Goal: Transaction & Acquisition: Purchase product/service

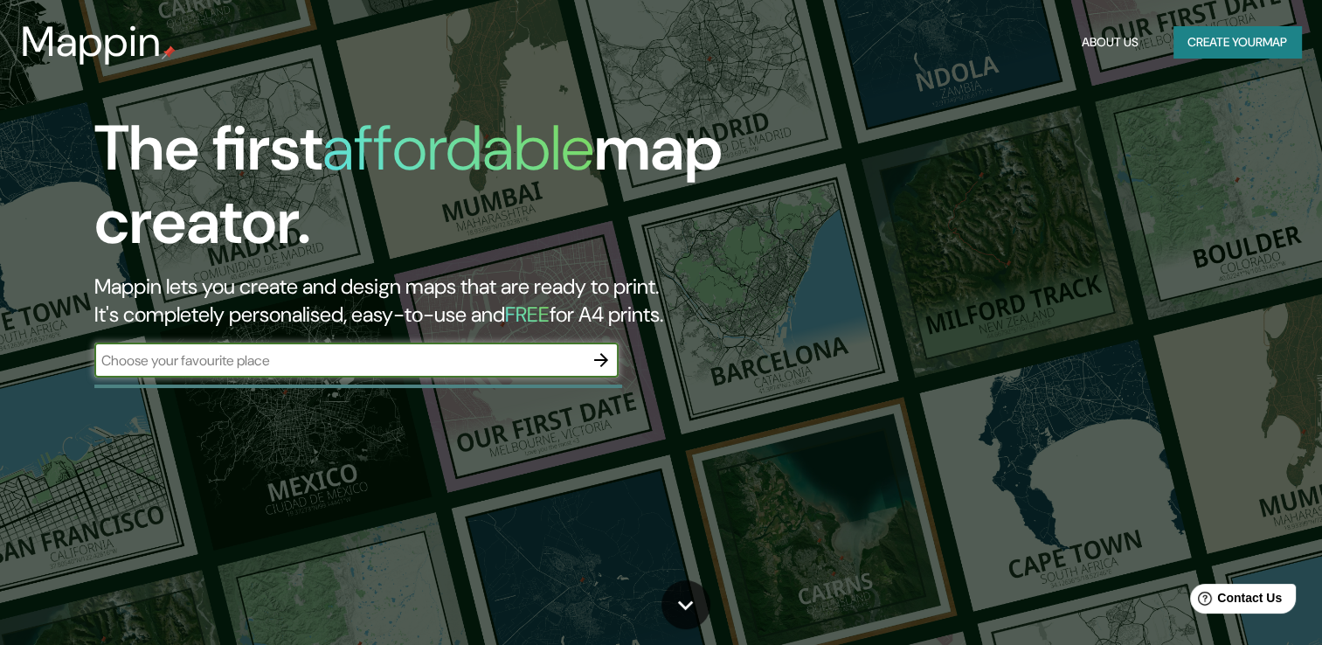
click at [312, 363] on input "text" at bounding box center [338, 360] width 489 height 20
type input "[GEOGRAPHIC_DATA]"
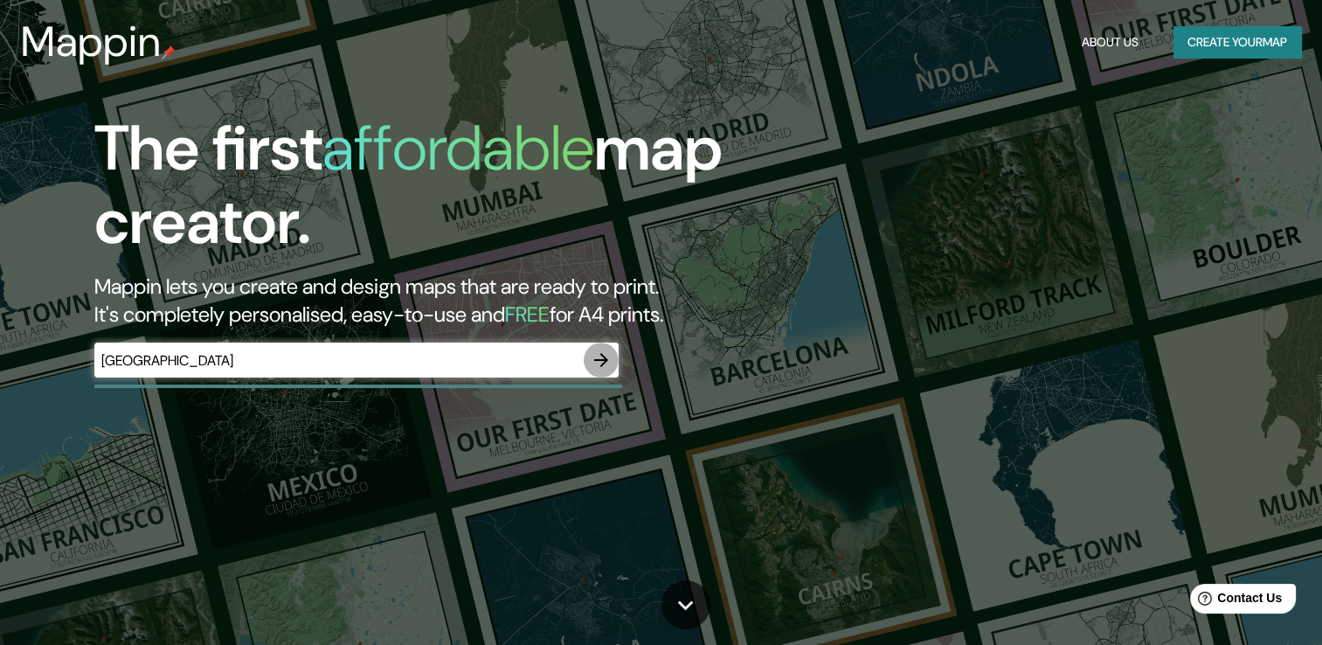
click at [601, 356] on icon "button" at bounding box center [601, 360] width 21 height 21
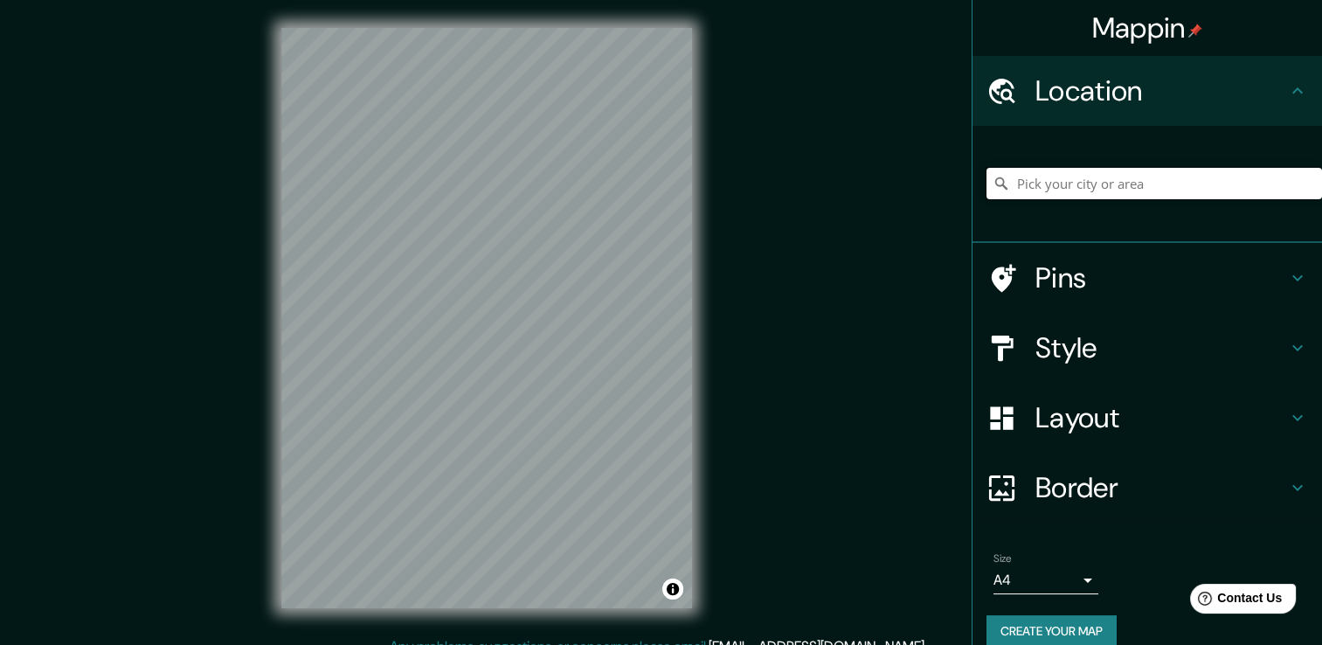
click at [1069, 187] on input "Pick your city or area" at bounding box center [1154, 183] width 336 height 31
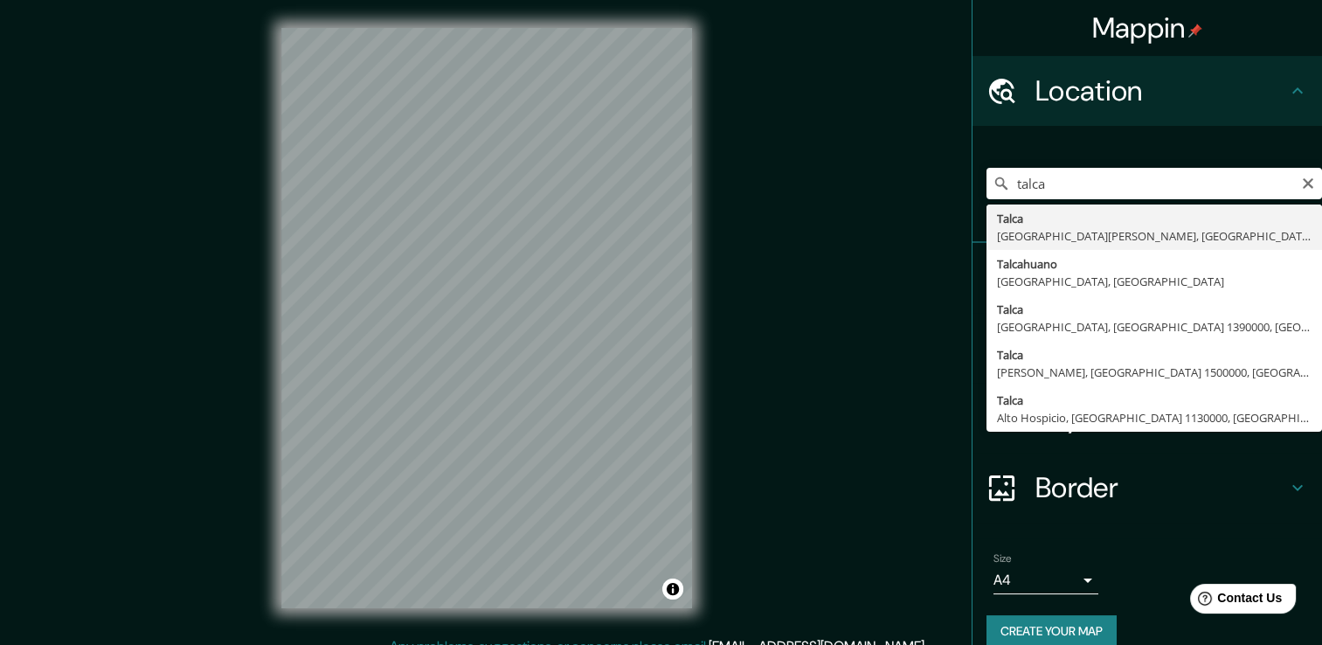
type input "[GEOGRAPHIC_DATA], [GEOGRAPHIC_DATA][PERSON_NAME], [GEOGRAPHIC_DATA]"
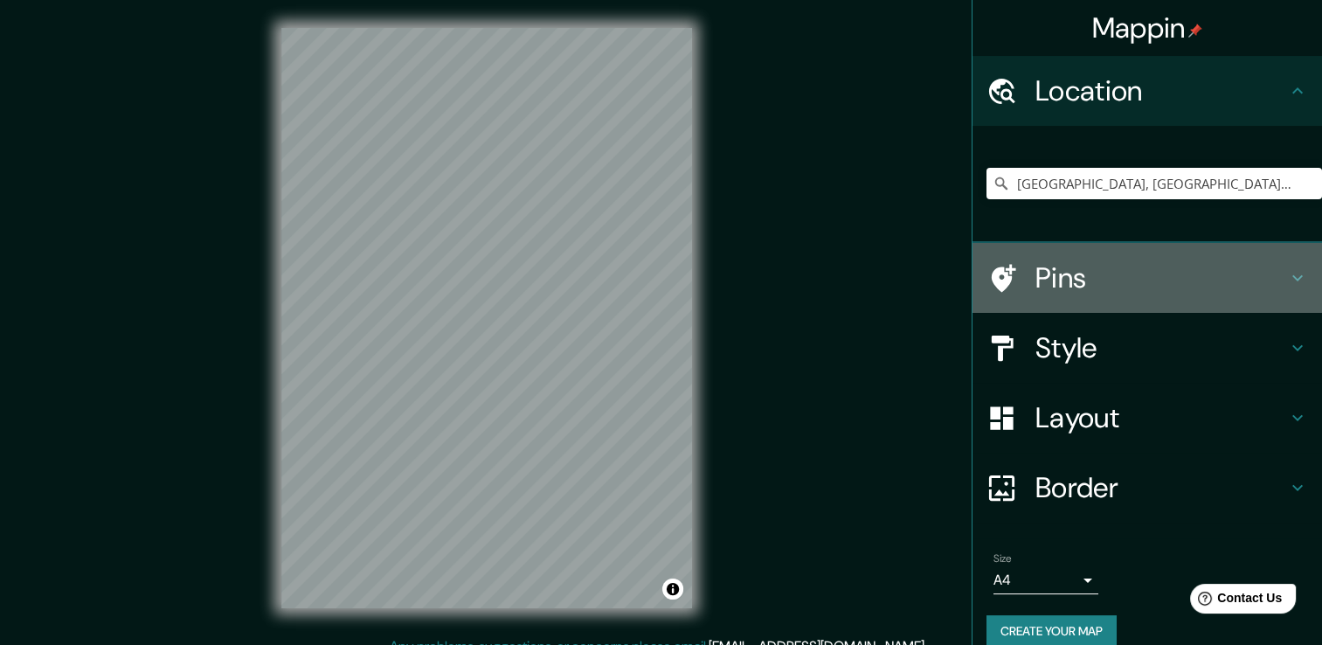
click at [1145, 279] on h4 "Pins" at bounding box center [1161, 277] width 252 height 35
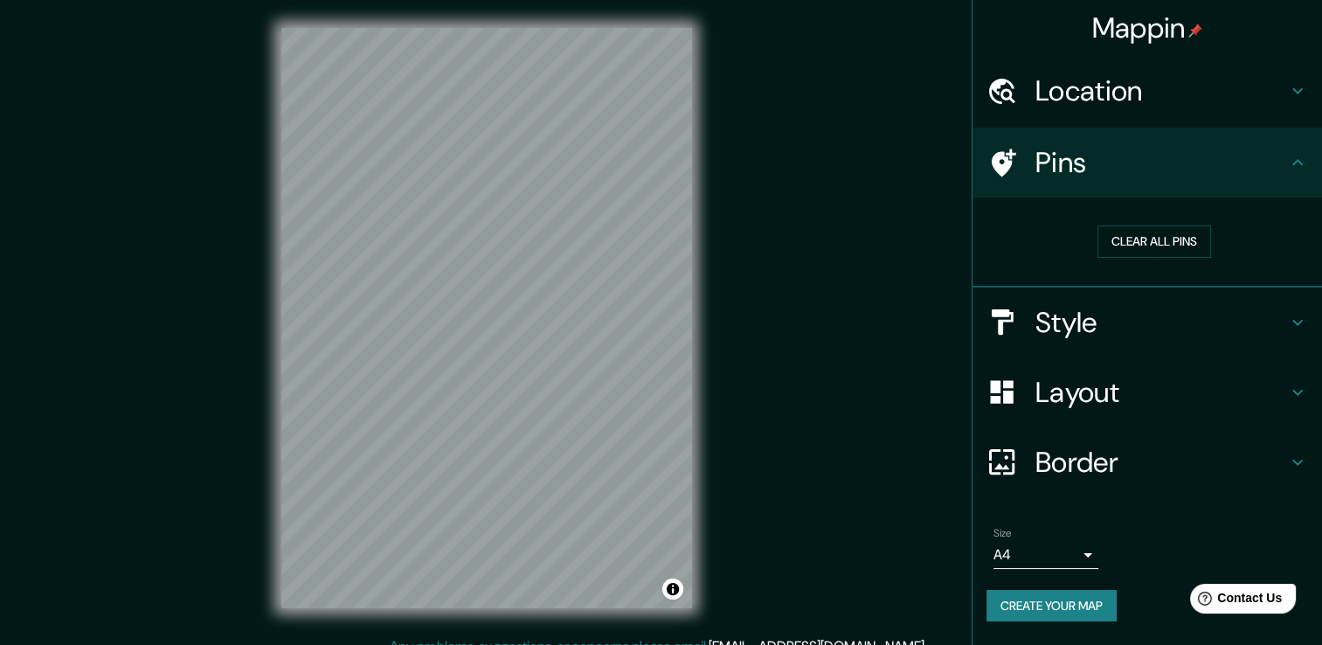
click at [1124, 318] on h4 "Style" at bounding box center [1161, 322] width 252 height 35
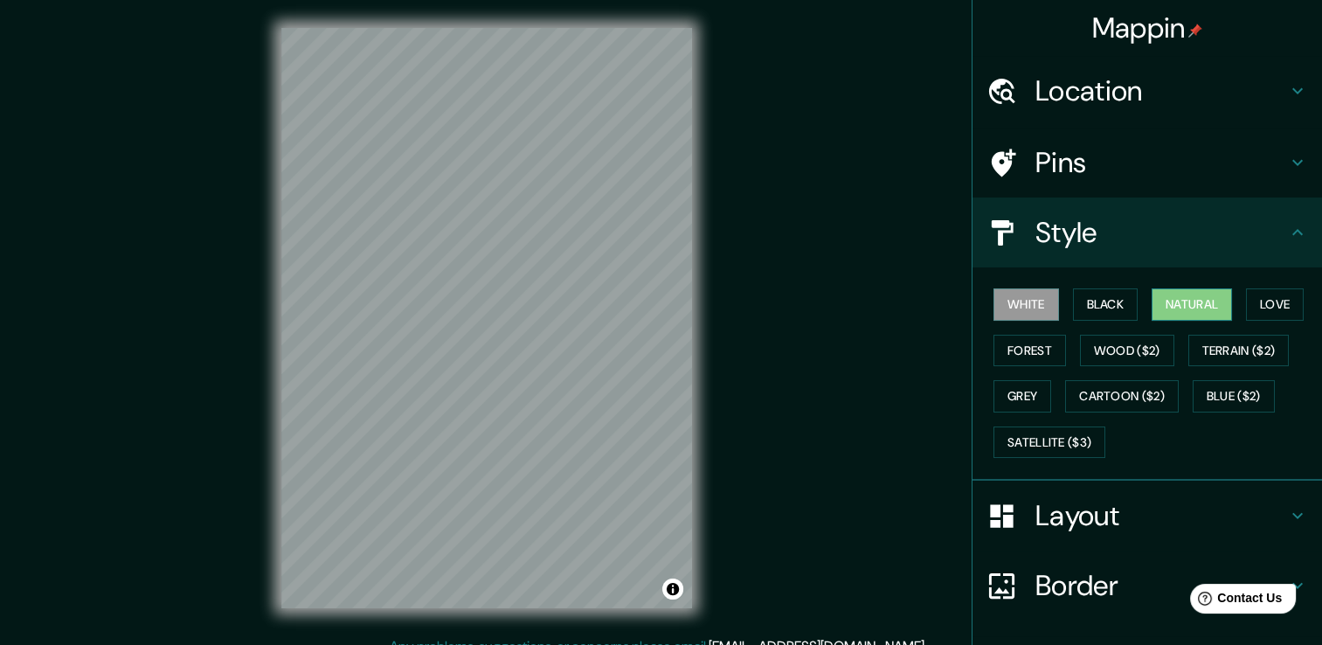
click at [1190, 302] on button "Natural" at bounding box center [1192, 304] width 80 height 32
click at [1262, 303] on button "Love" at bounding box center [1275, 304] width 58 height 32
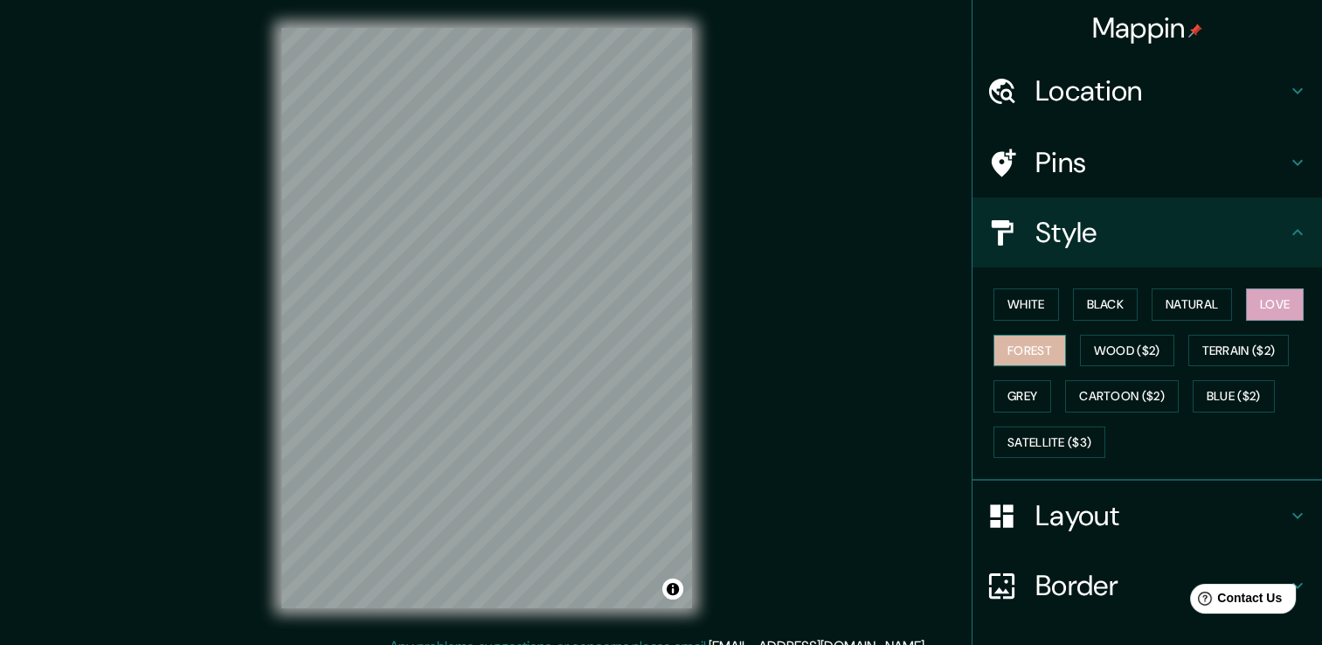
click at [1017, 356] on button "Forest" at bounding box center [1029, 351] width 73 height 32
click at [1032, 301] on button "White" at bounding box center [1026, 304] width 66 height 32
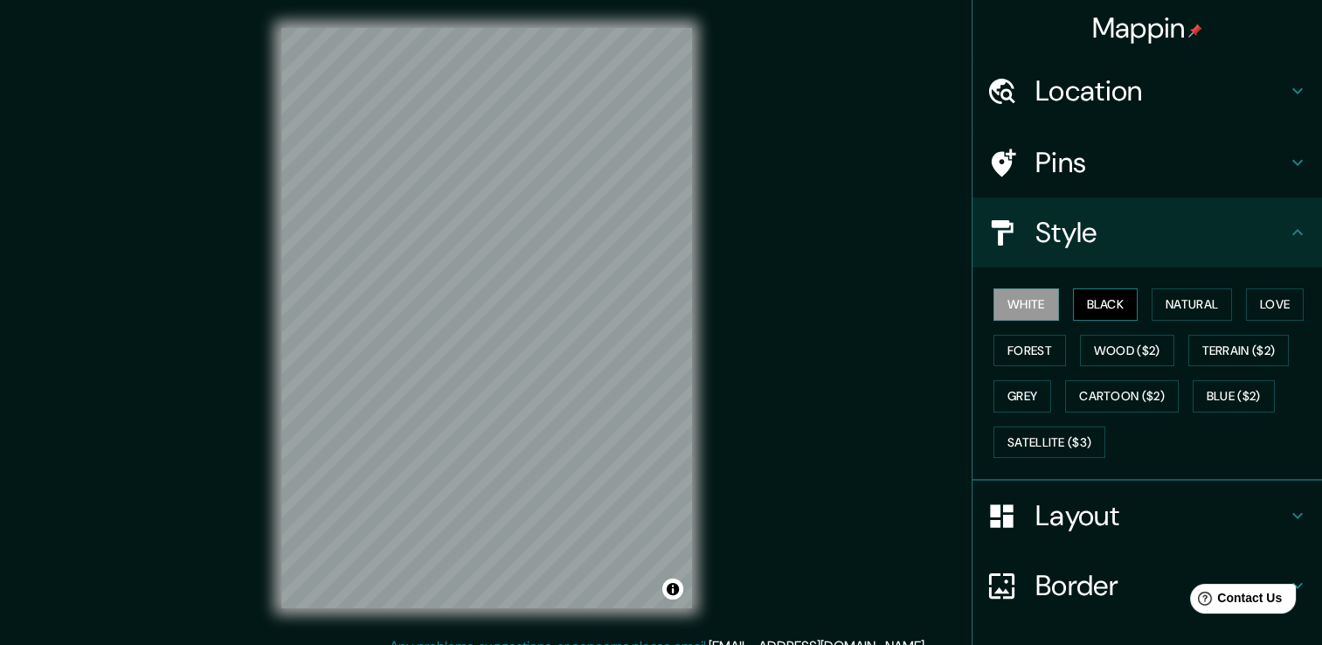
click at [1104, 301] on button "Black" at bounding box center [1106, 304] width 66 height 32
click at [1178, 301] on button "Natural" at bounding box center [1192, 304] width 80 height 32
click at [1145, 516] on h4 "Layout" at bounding box center [1161, 515] width 252 height 35
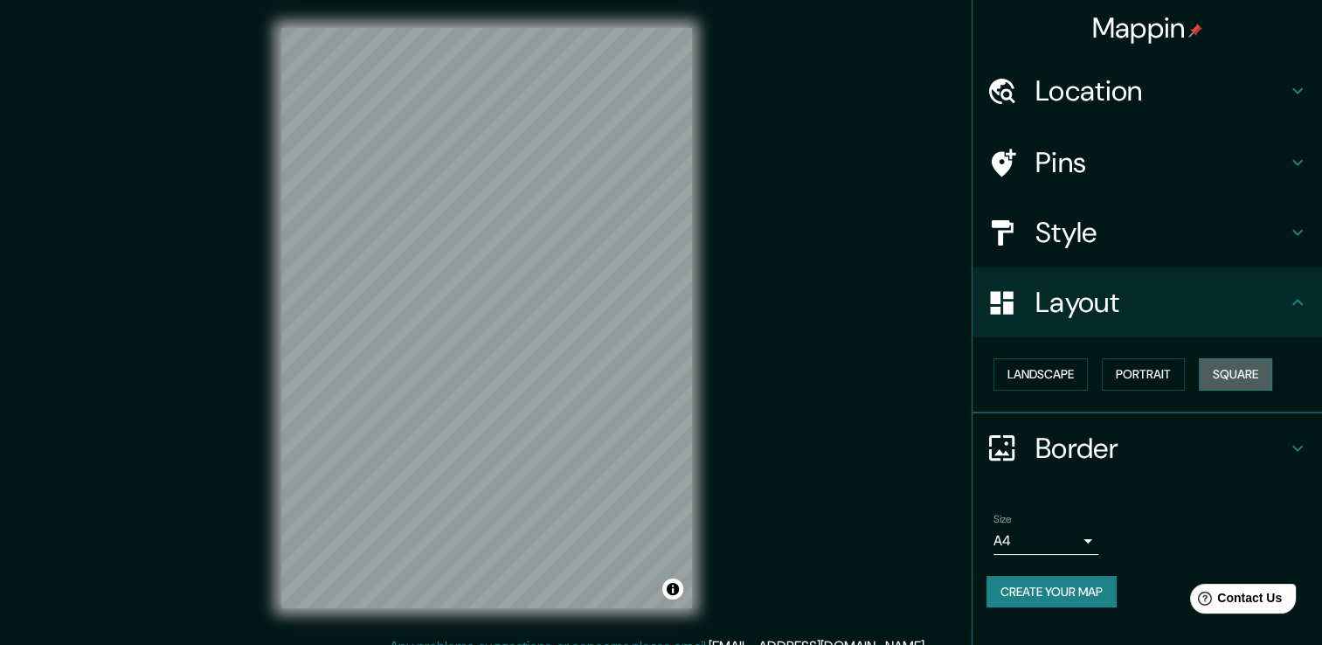
click at [1242, 377] on button "Square" at bounding box center [1235, 374] width 73 height 32
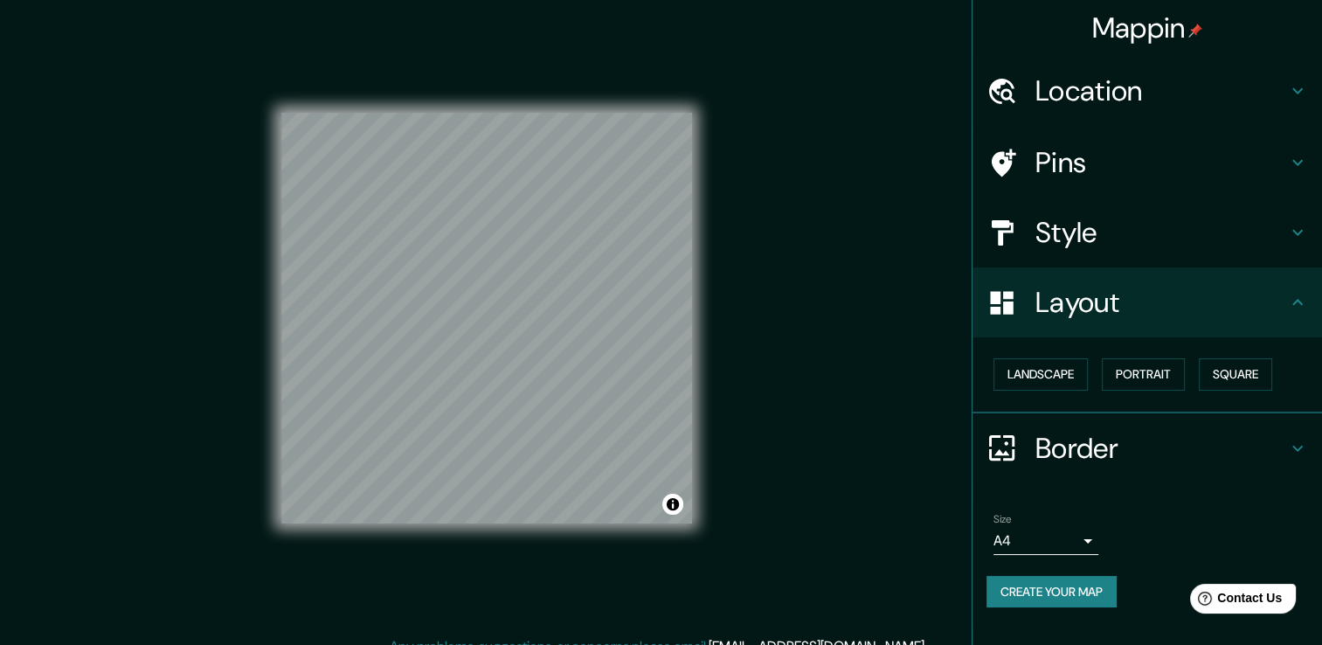
click at [1096, 377] on div "Landscape [GEOGRAPHIC_DATA]" at bounding box center [1154, 374] width 336 height 46
click at [1066, 379] on button "Landscape" at bounding box center [1040, 374] width 94 height 32
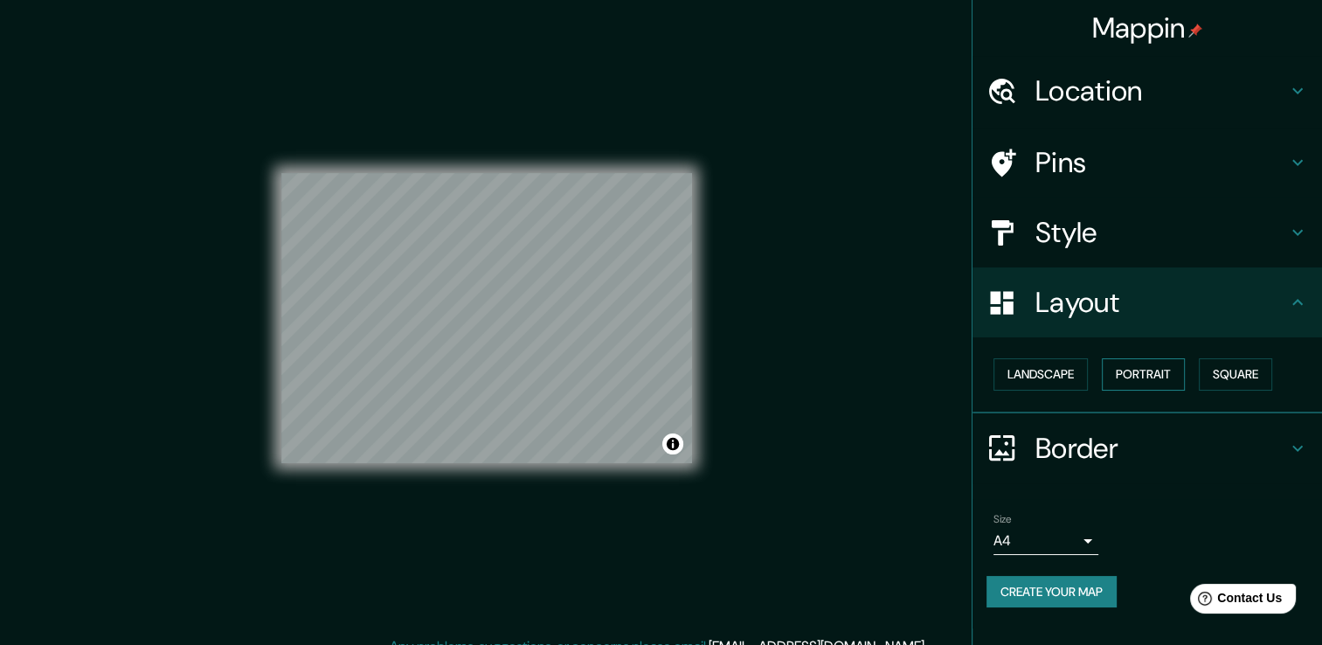
click at [1142, 370] on button "Portrait" at bounding box center [1143, 374] width 83 height 32
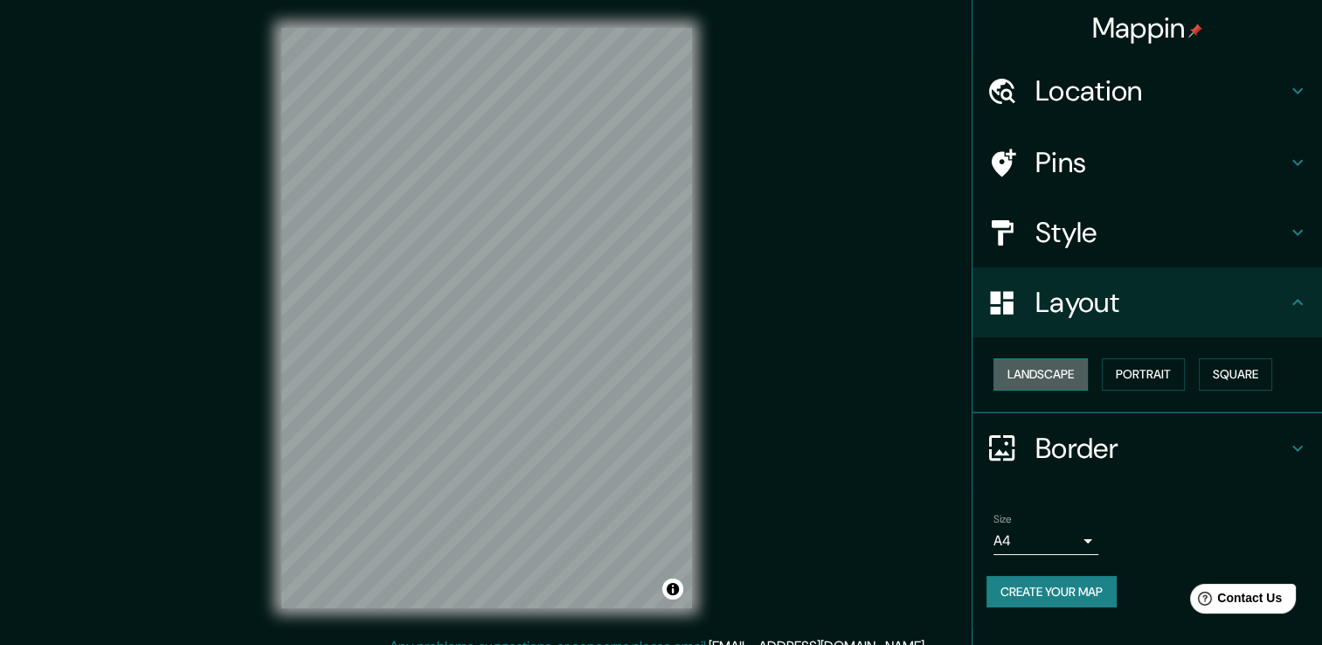
click at [1042, 374] on button "Landscape" at bounding box center [1040, 374] width 94 height 32
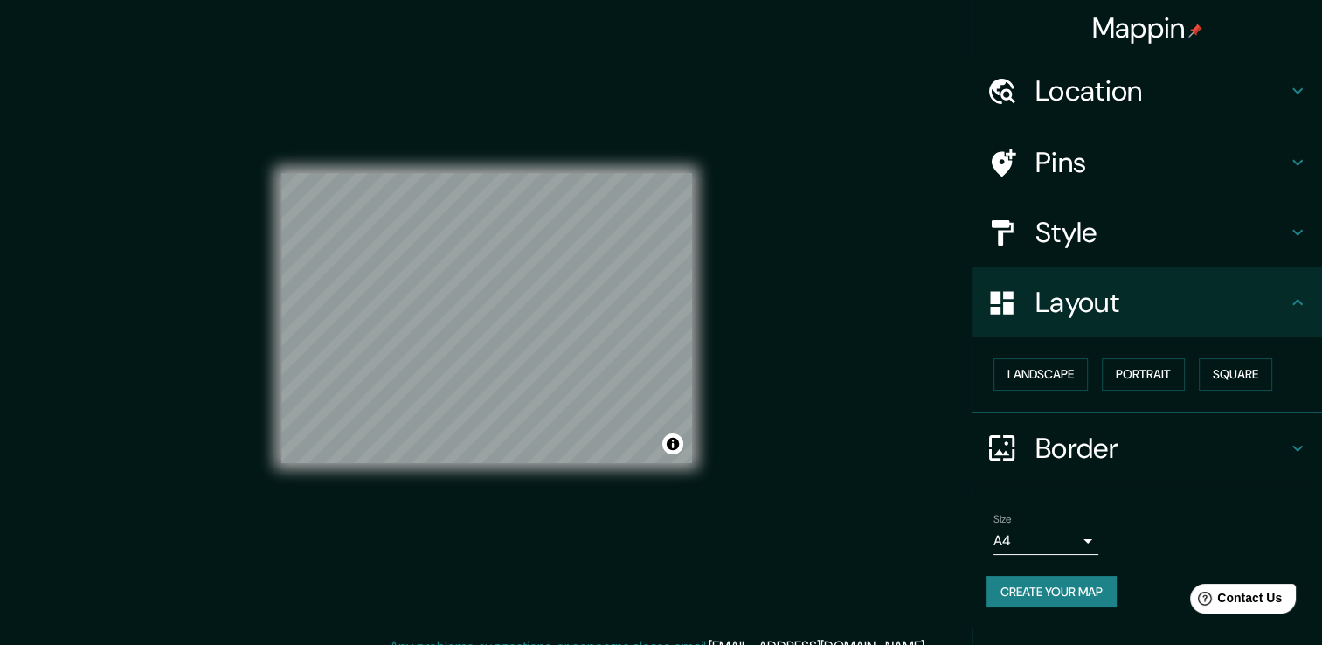
scroll to position [19, 0]
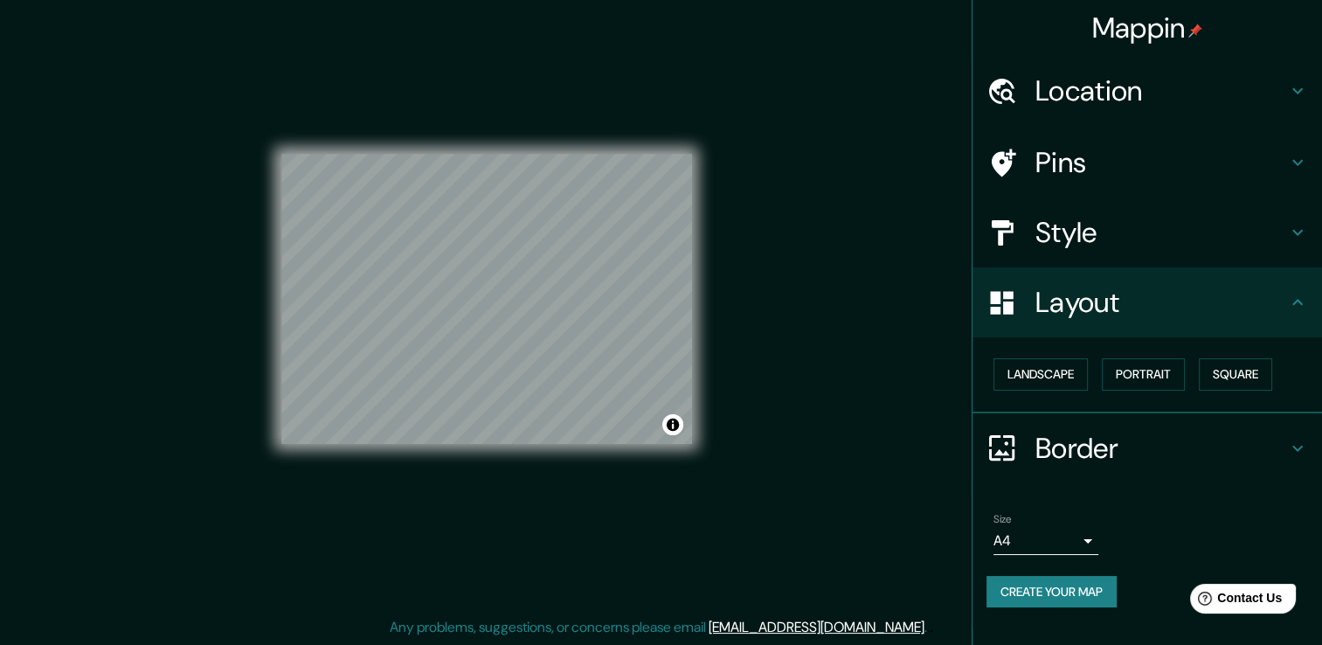
click at [1159, 427] on div "Border" at bounding box center [1147, 448] width 350 height 70
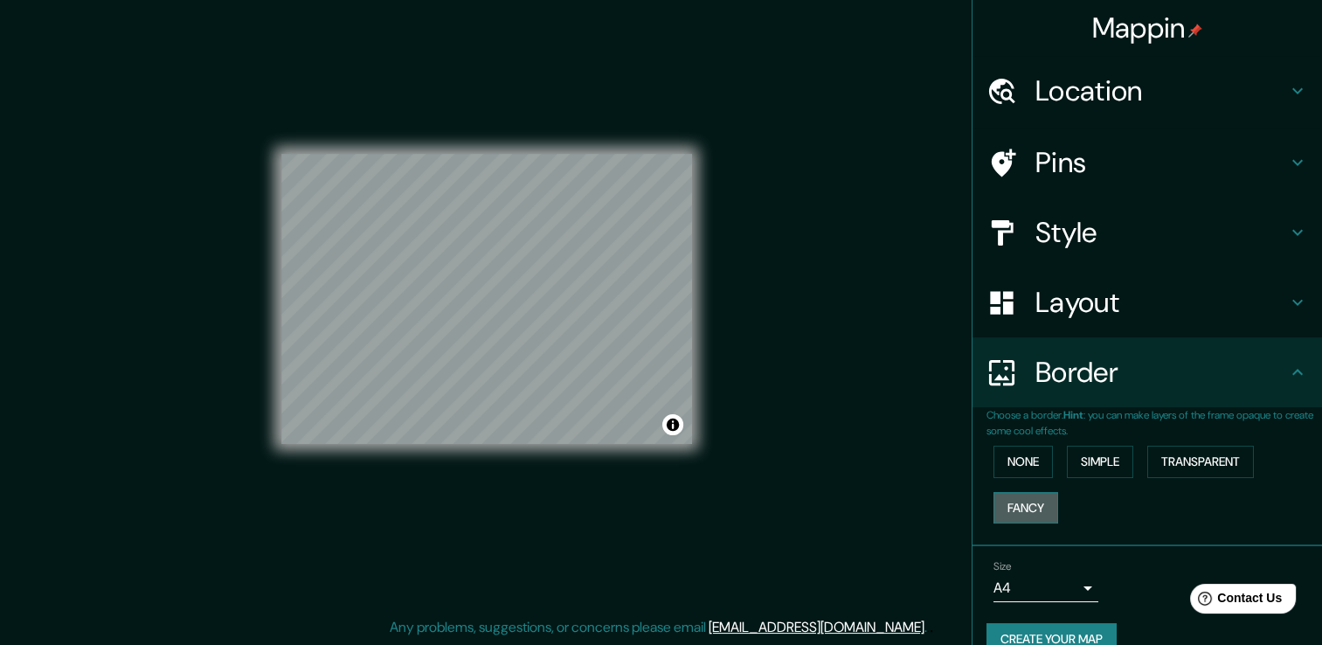
click at [1035, 502] on button "Fancy" at bounding box center [1025, 508] width 65 height 32
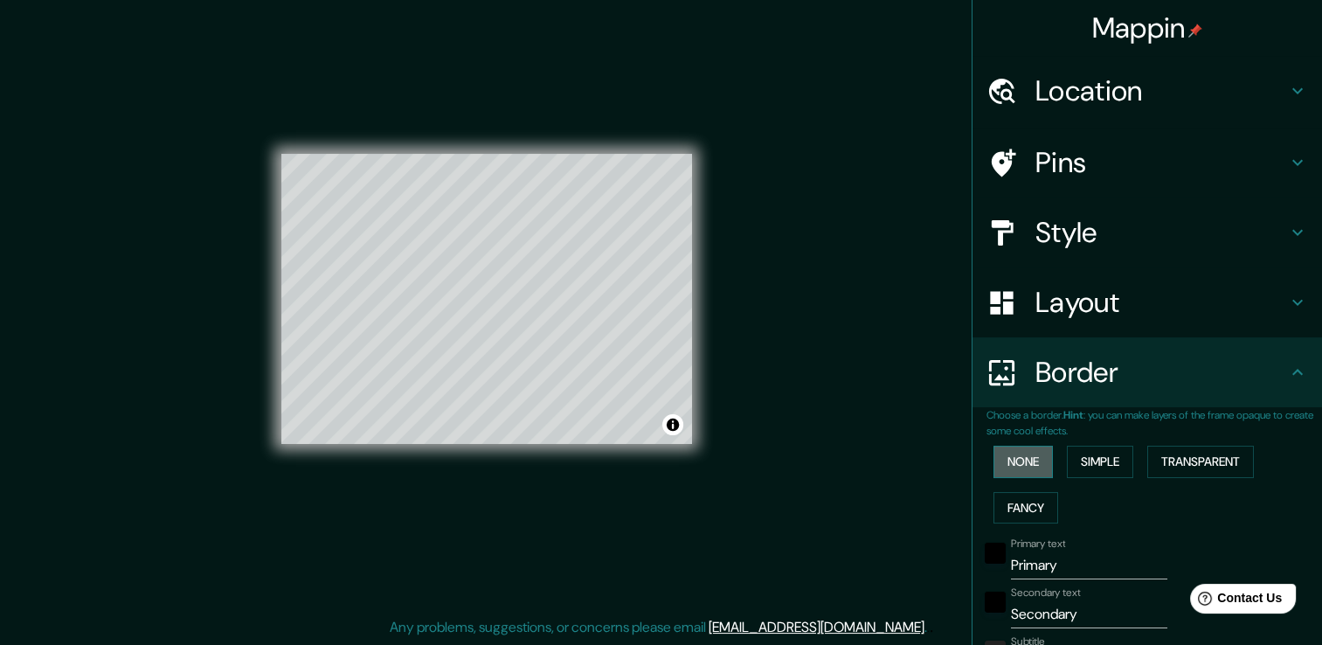
click at [1014, 450] on button "None" at bounding box center [1022, 462] width 59 height 32
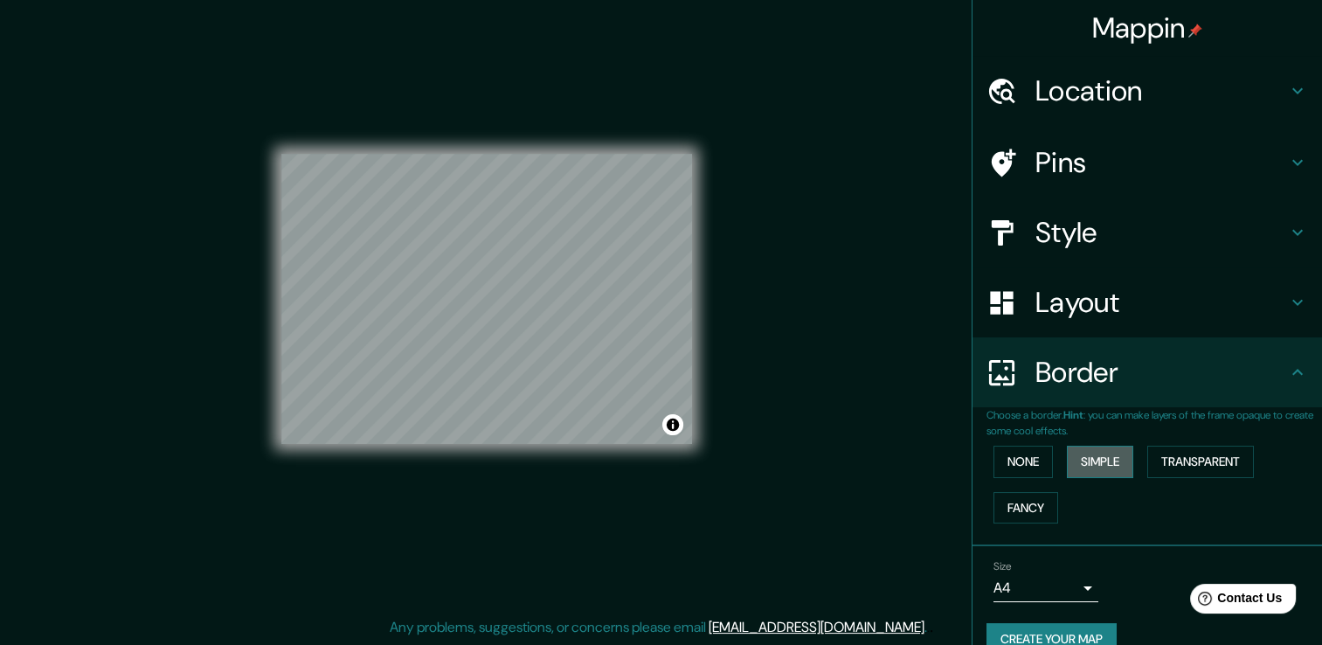
click at [1103, 460] on button "Simple" at bounding box center [1100, 462] width 66 height 32
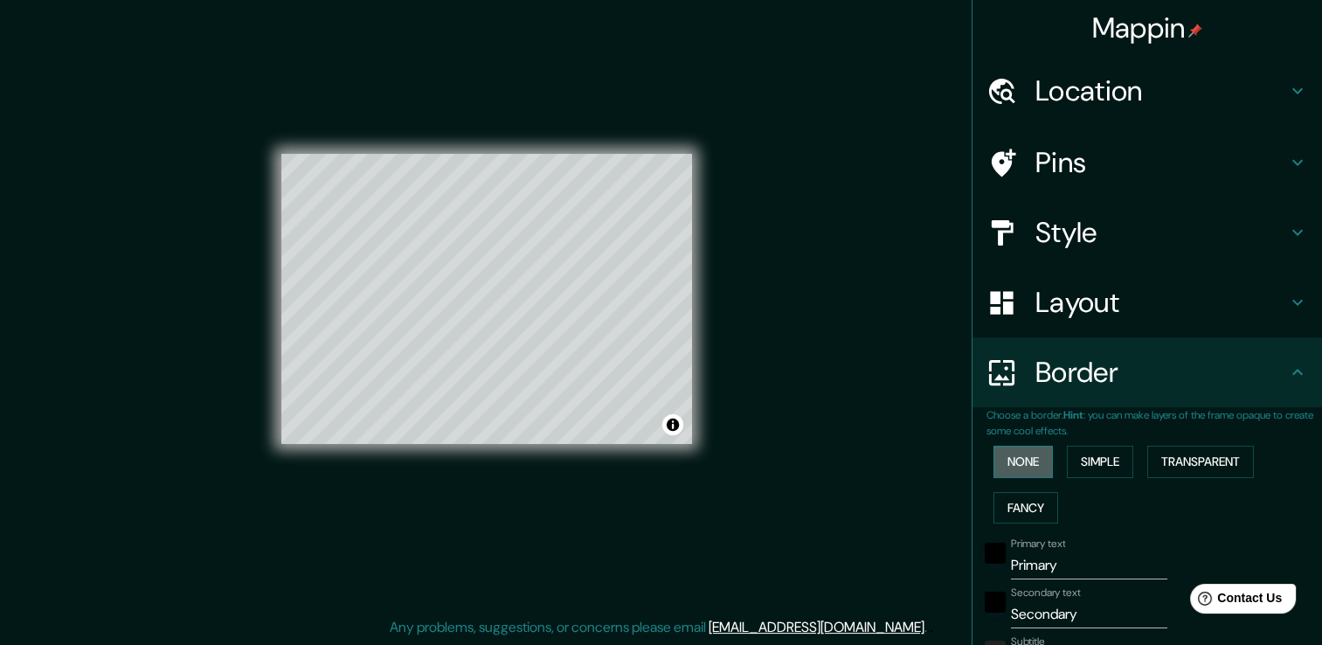
click at [996, 460] on button "None" at bounding box center [1022, 462] width 59 height 32
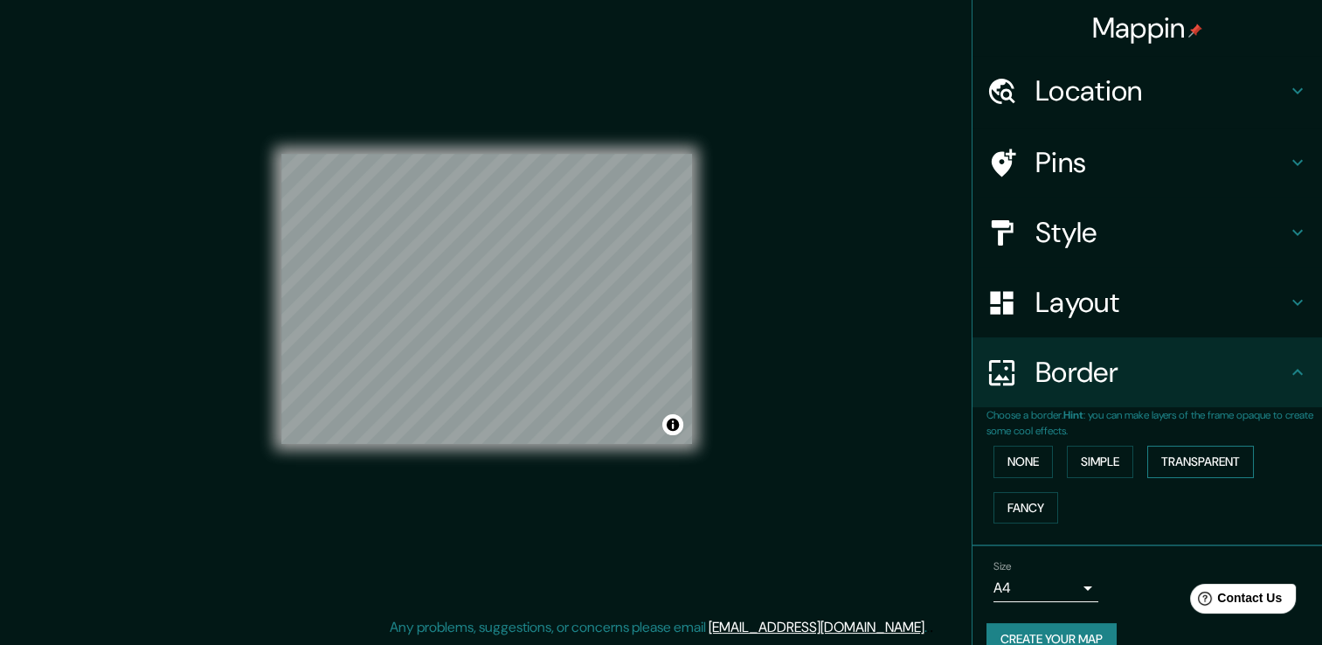
click at [1178, 465] on button "Transparent" at bounding box center [1200, 462] width 107 height 32
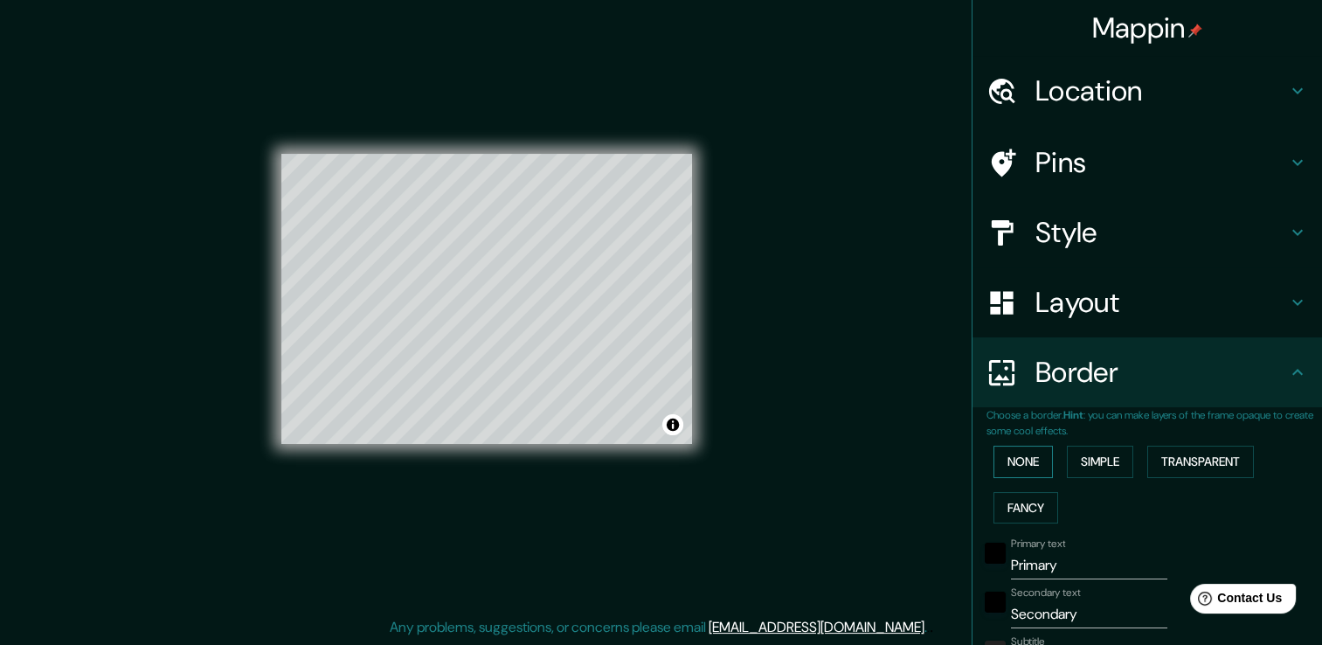
click at [1014, 467] on button "None" at bounding box center [1022, 462] width 59 height 32
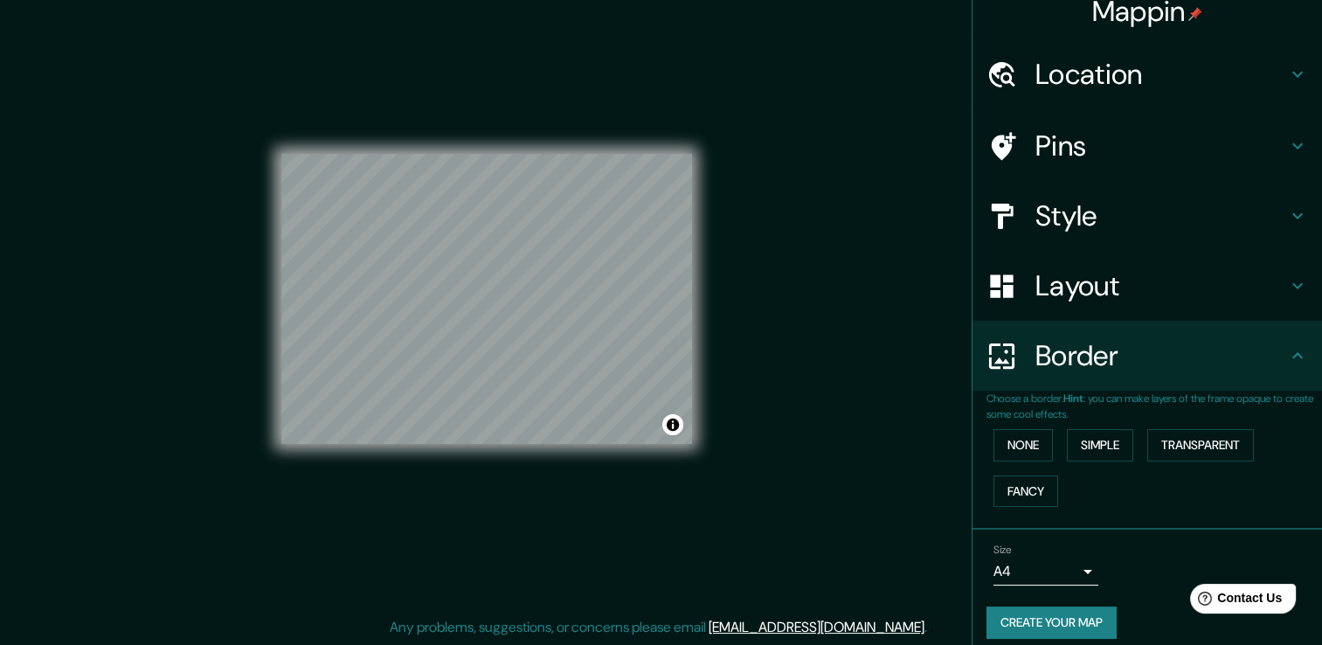
scroll to position [30, 0]
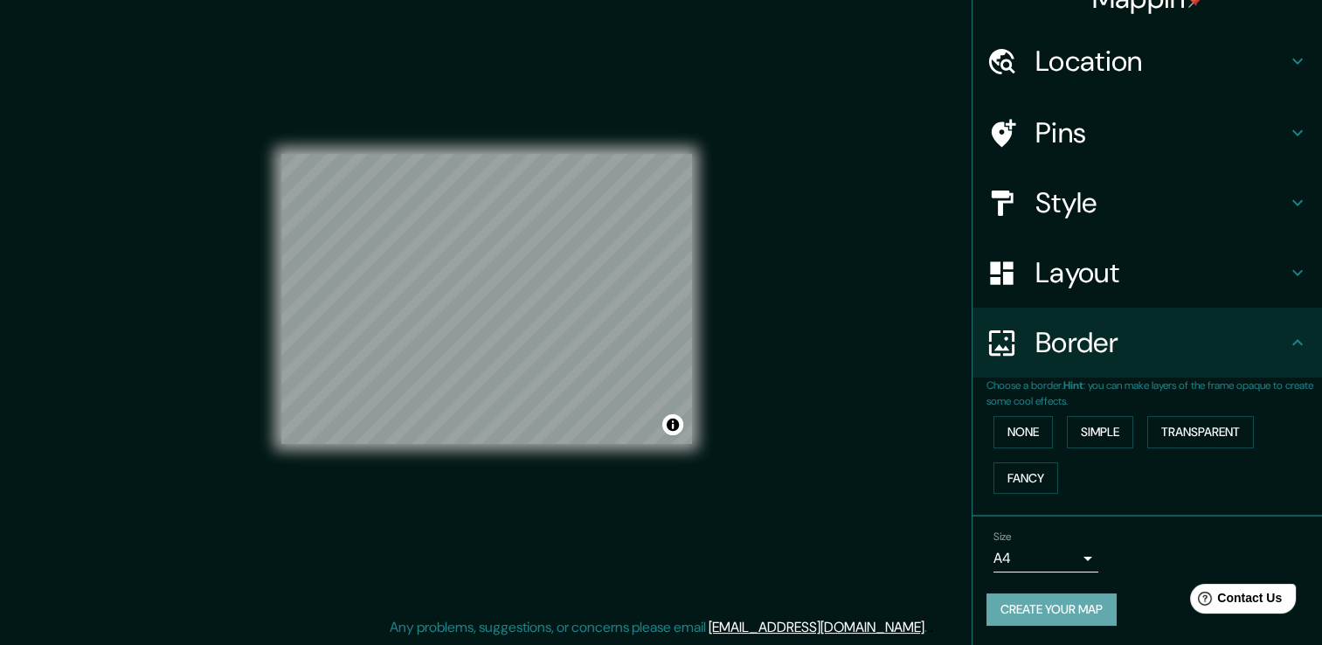
click at [1093, 612] on button "Create your map" at bounding box center [1051, 609] width 130 height 32
click at [1049, 610] on button "Create your map" at bounding box center [1051, 609] width 130 height 32
click at [673, 419] on button "Toggle attribution" at bounding box center [672, 424] width 21 height 21
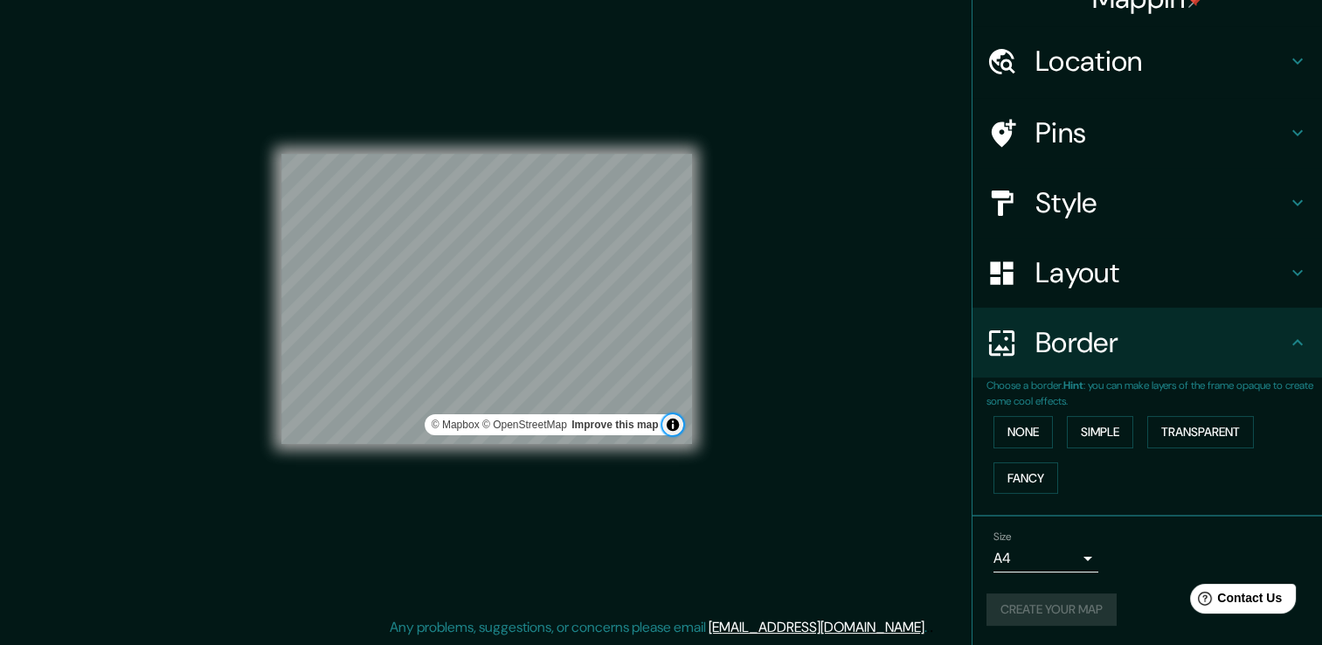
click at [673, 419] on button "Toggle attribution" at bounding box center [672, 424] width 21 height 21
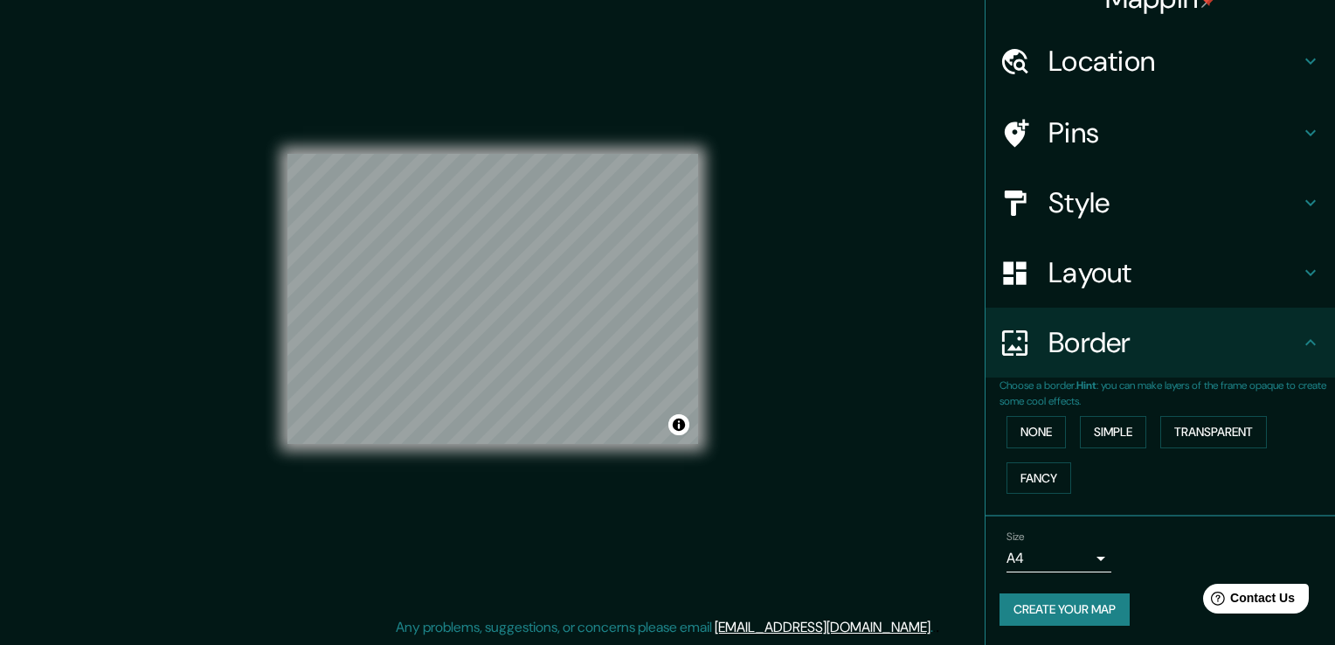
click at [1080, 553] on body "Mappin Location [GEOGRAPHIC_DATA], [GEOGRAPHIC_DATA][PERSON_NAME], [GEOGRAPHIC_…" at bounding box center [667, 303] width 1335 height 645
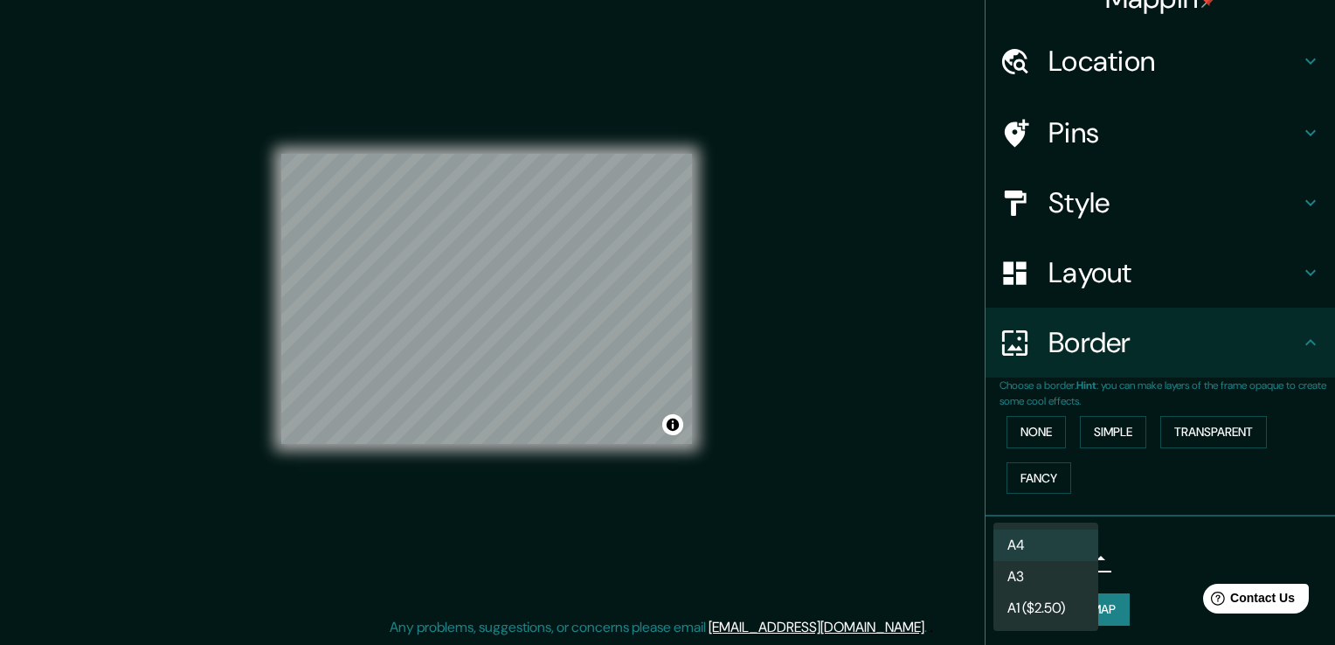
click at [1165, 553] on div at bounding box center [667, 322] width 1335 height 645
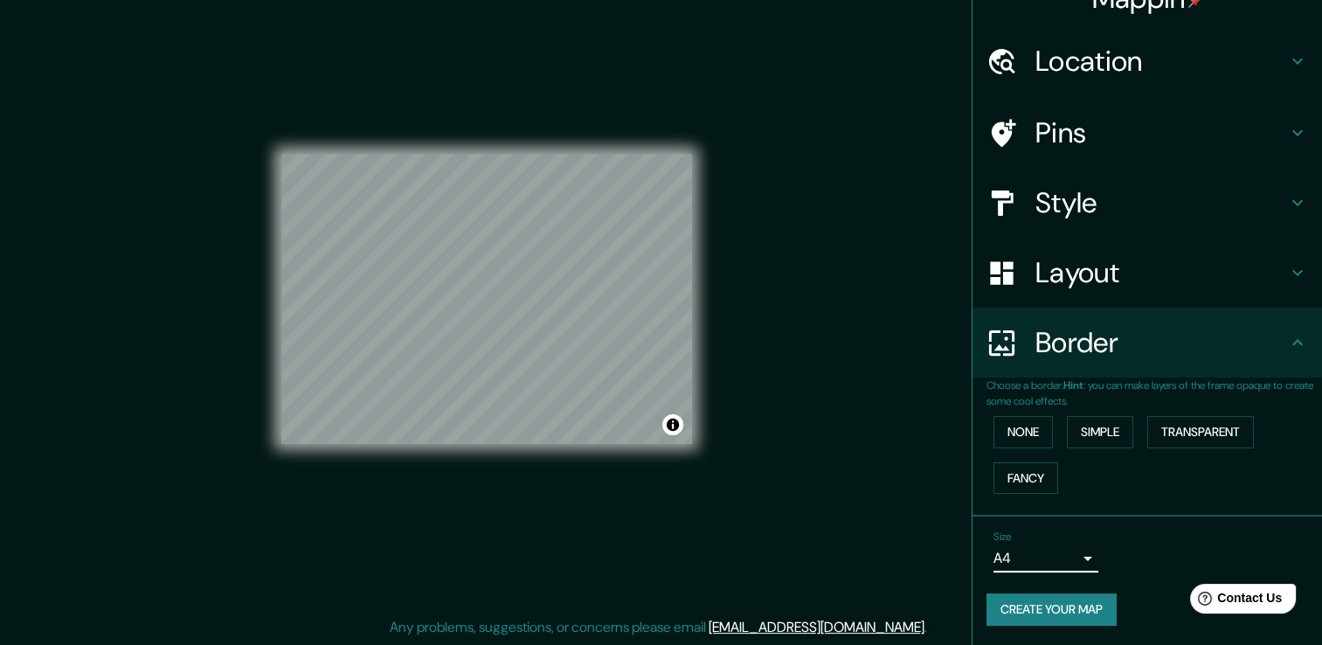
click at [1077, 555] on body "Mappin Location [GEOGRAPHIC_DATA], [GEOGRAPHIC_DATA][PERSON_NAME], [GEOGRAPHIC_…" at bounding box center [661, 303] width 1322 height 645
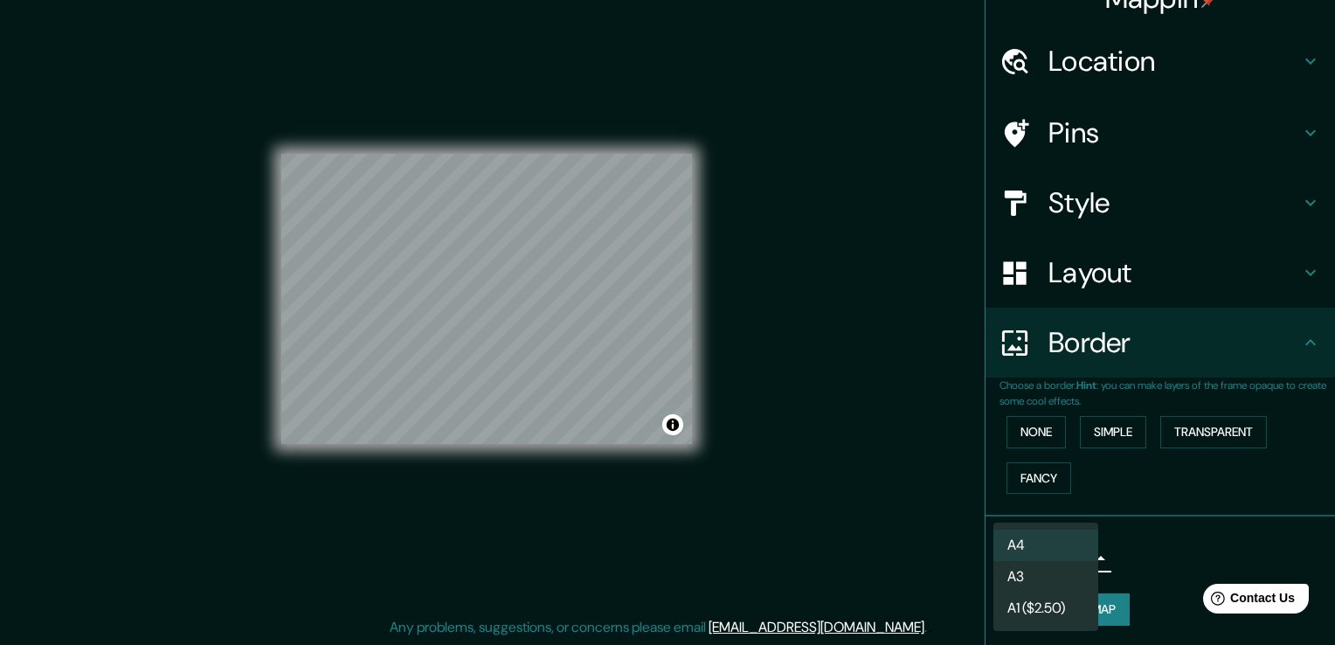
click at [1047, 582] on li "A3" at bounding box center [1045, 576] width 105 height 31
type input "a4"
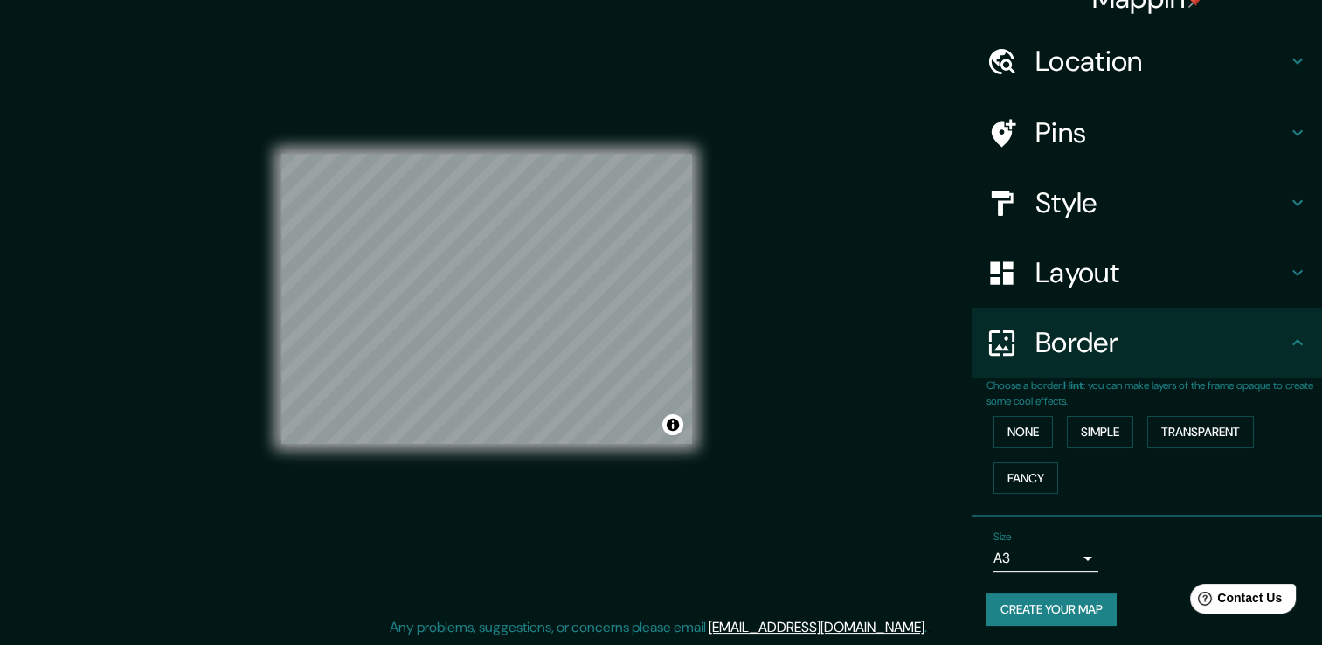
click at [1084, 605] on button "Create your map" at bounding box center [1051, 609] width 130 height 32
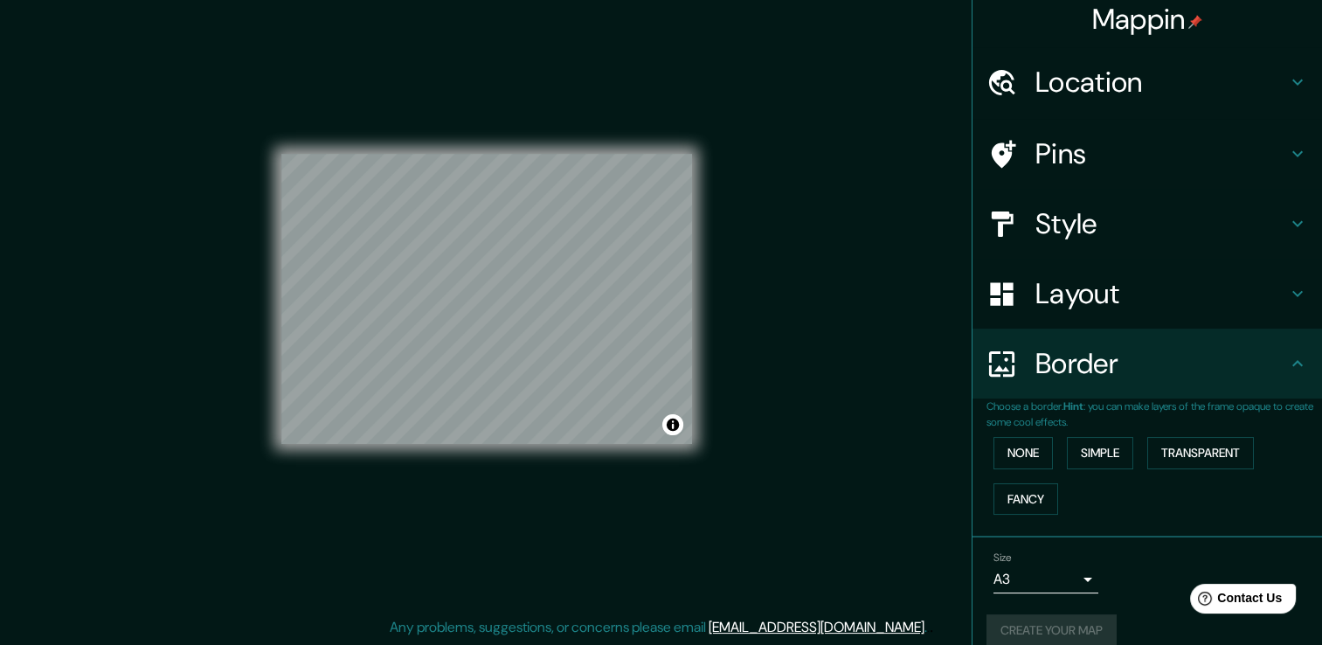
scroll to position [0, 0]
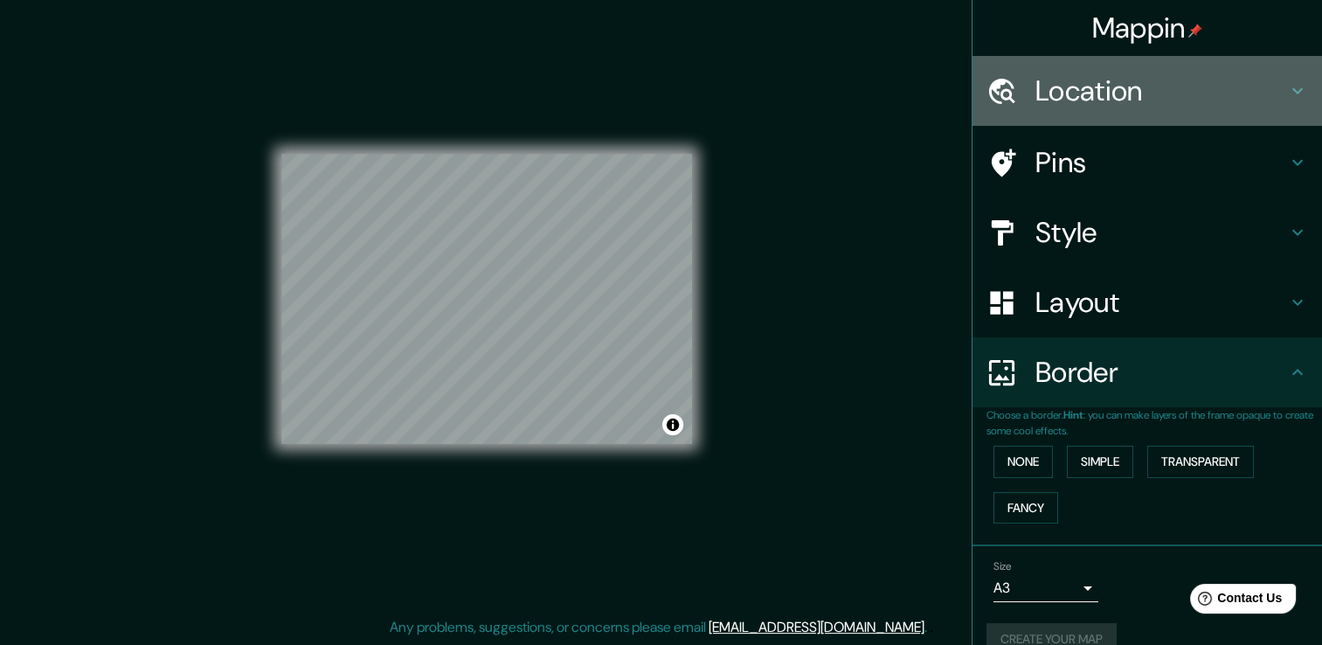
click at [1184, 87] on h4 "Location" at bounding box center [1161, 90] width 252 height 35
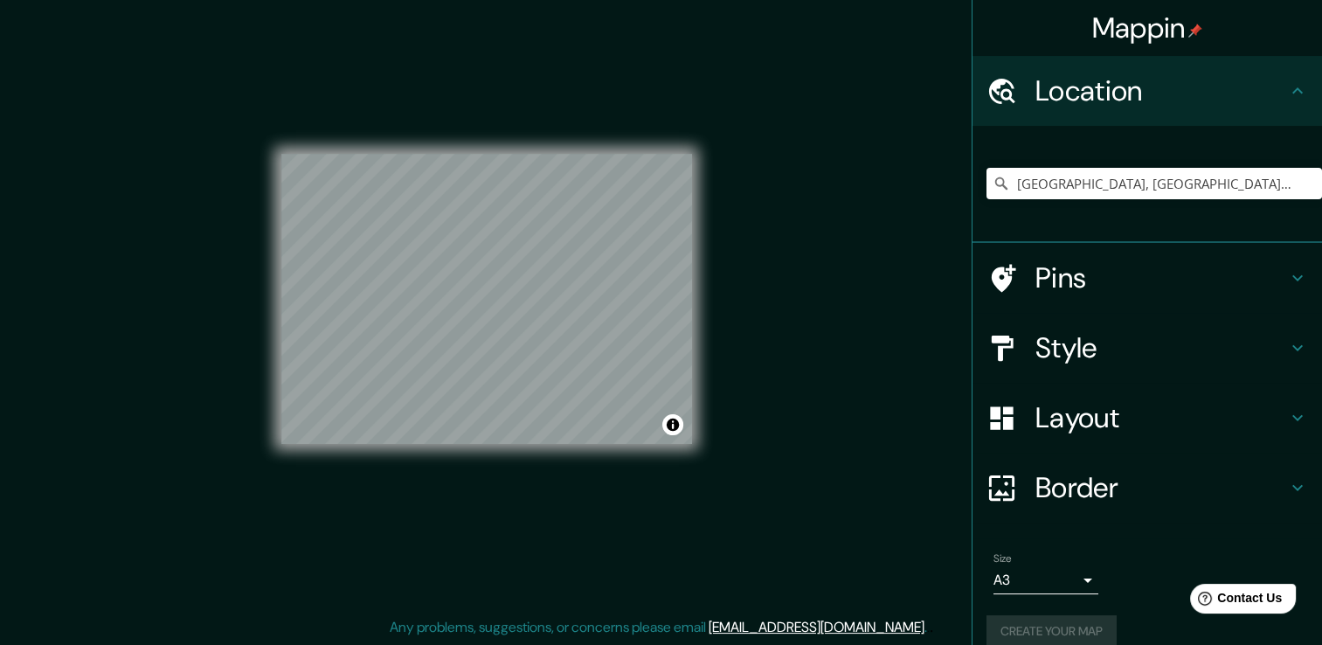
click at [1184, 87] on h4 "Location" at bounding box center [1161, 90] width 252 height 35
click at [1131, 298] on div "Pins" at bounding box center [1147, 278] width 350 height 70
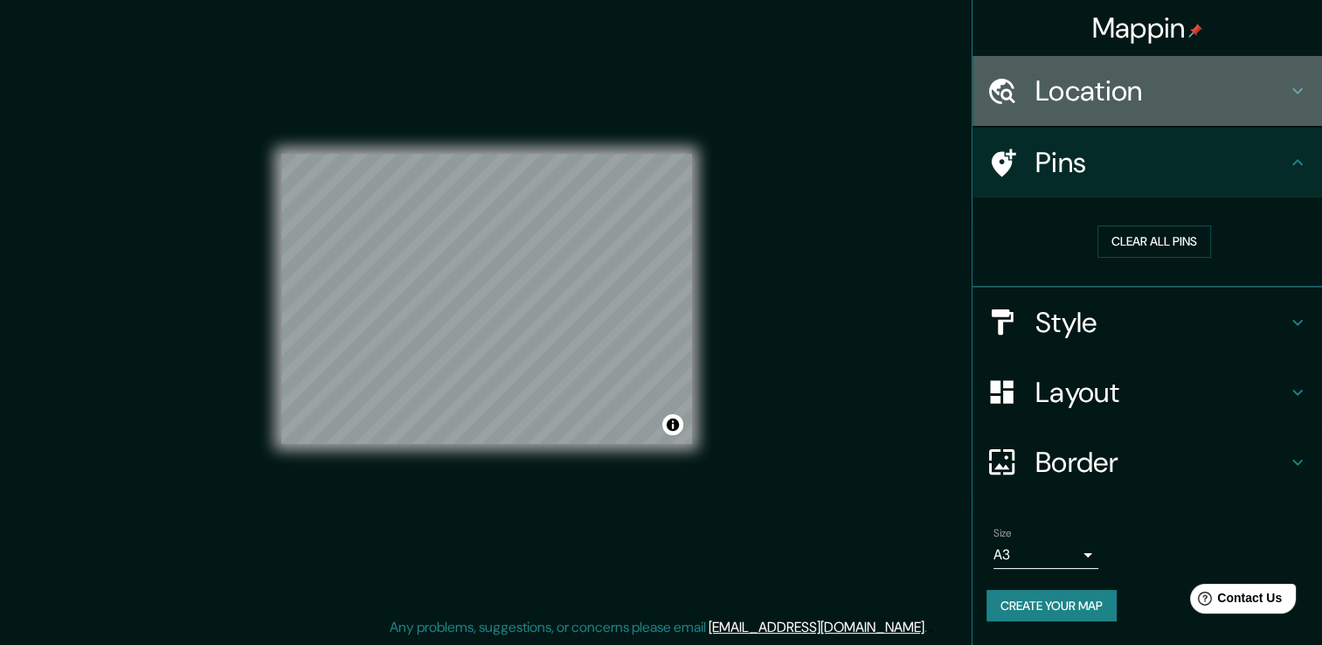
click at [1244, 110] on div "Location" at bounding box center [1147, 91] width 350 height 70
